Goal: Information Seeking & Learning: Find contact information

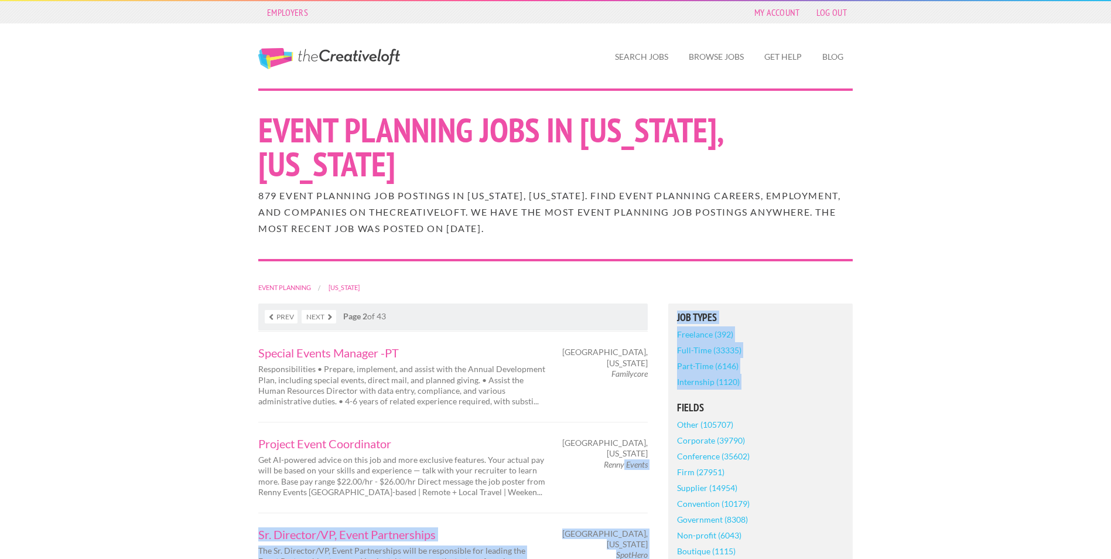
drag, startPoint x: 661, startPoint y: 424, endPoint x: 622, endPoint y: 424, distance: 39.2
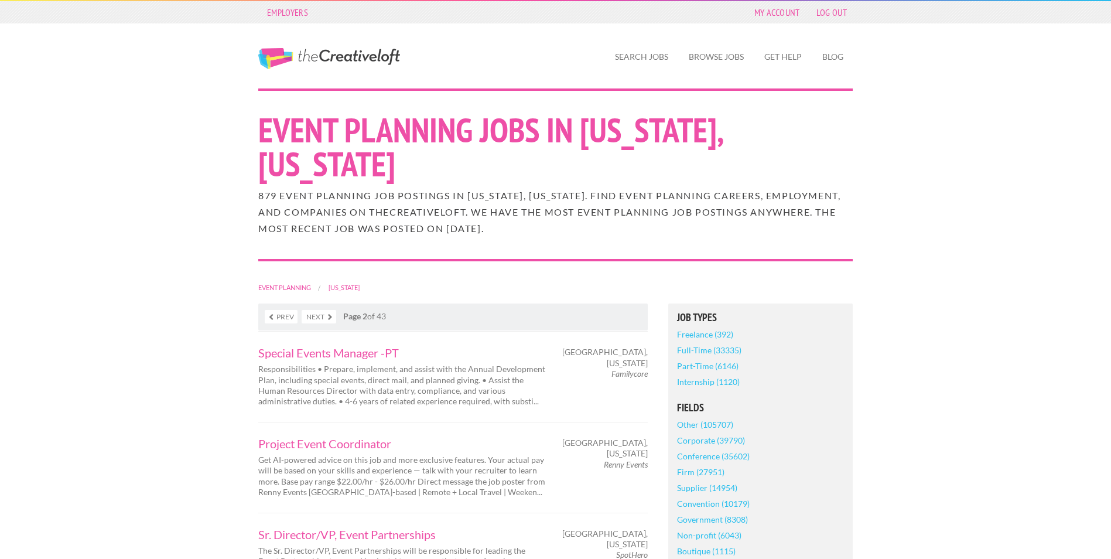
drag, startPoint x: 622, startPoint y: 424, endPoint x: 595, endPoint y: 416, distance: 28.2
click at [595, 437] on div "Chicago, Illinois Renny Events" at bounding box center [607, 453] width 102 height 32
drag, startPoint x: 610, startPoint y: 418, endPoint x: 647, endPoint y: 420, distance: 37.6
click at [647, 437] on div "Chicago, Illinois Renny Events" at bounding box center [607, 453] width 102 height 32
copy div "Chicago, Illinois Renny Events"
